Goal: Check status: Check status

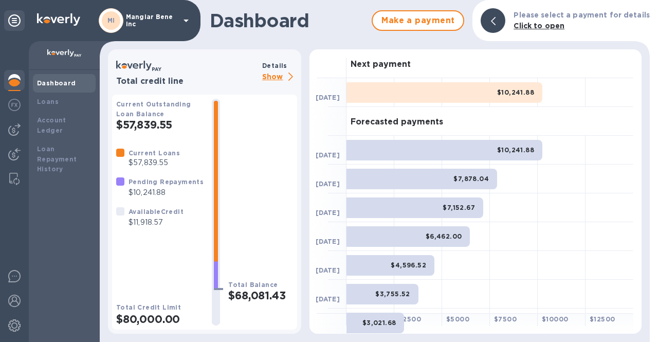
click at [272, 72] on p "Show" at bounding box center [279, 77] width 35 height 13
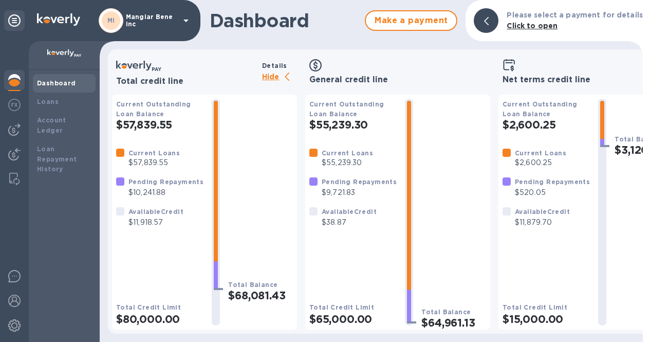
click at [268, 81] on p "Hide" at bounding box center [279, 77] width 35 height 13
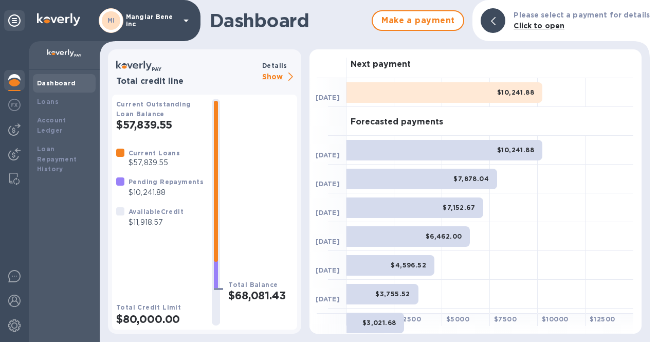
click at [191, 24] on icon at bounding box center [186, 20] width 12 height 12
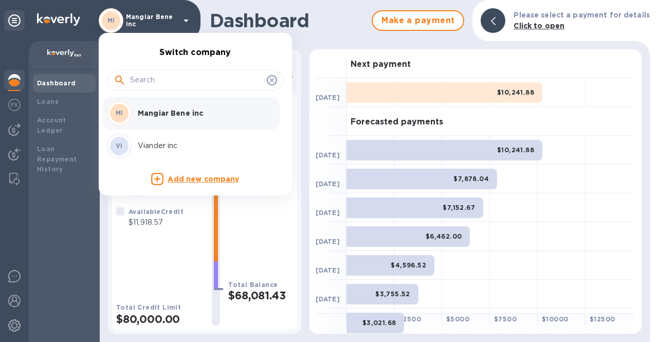
click at [203, 146] on p "Viander inc" at bounding box center [203, 145] width 130 height 11
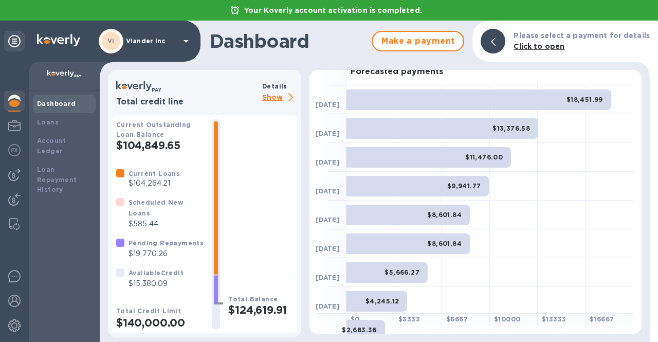
scroll to position [103, 0]
